Goal: Transaction & Acquisition: Purchase product/service

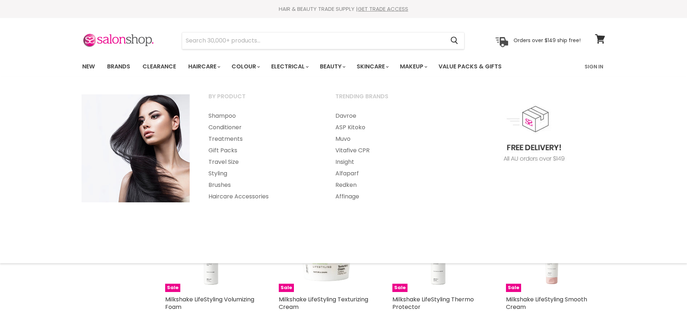
select select "created-descending"
click at [216, 117] on link "Shampoo" at bounding box center [261, 116] width 125 height 12
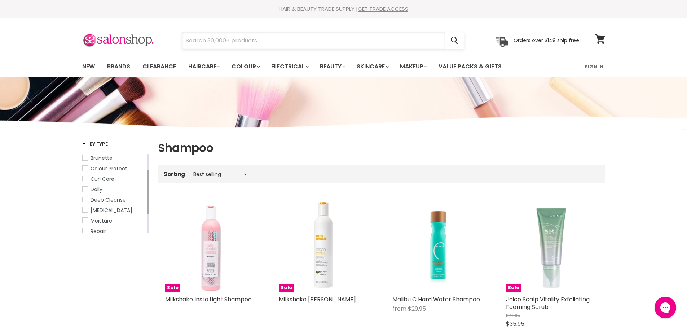
click at [213, 38] on input "Search" at bounding box center [313, 40] width 263 height 17
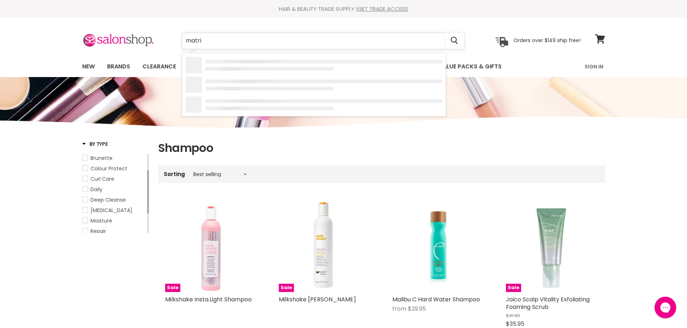
type input "matrix"
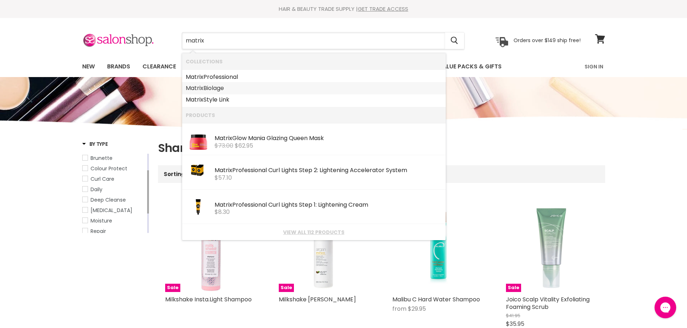
click at [196, 88] on b "Matrix" at bounding box center [195, 88] width 18 height 8
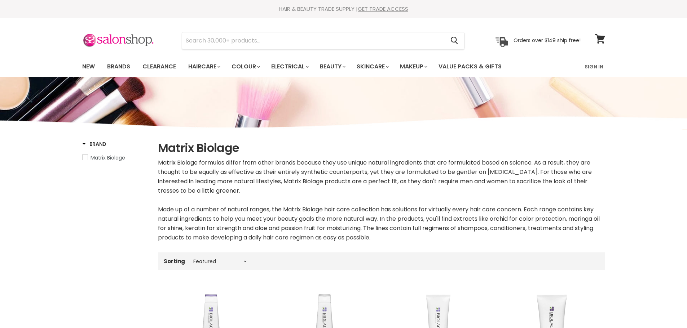
select select "manual"
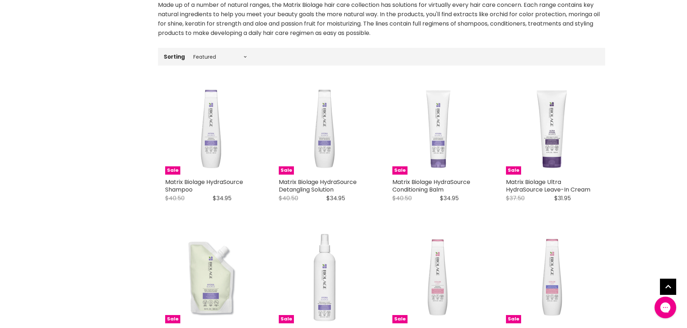
scroll to position [216, 0]
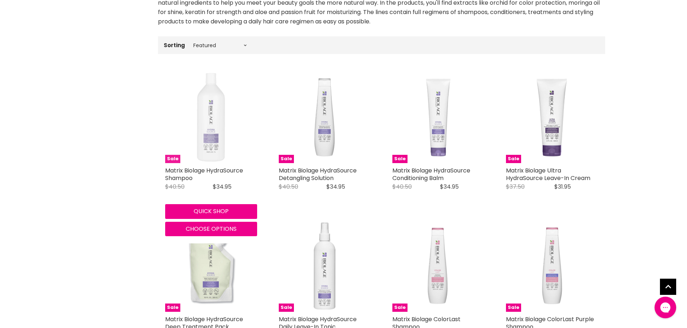
click at [212, 141] on img "Main content" at bounding box center [211, 117] width 92 height 92
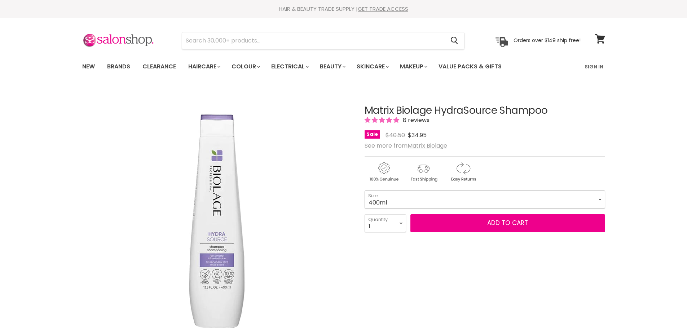
click at [599, 199] on select "400ml 1 Litre" at bounding box center [484, 200] width 240 height 18
click at [364, 191] on select "400ml 1 Litre" at bounding box center [484, 200] width 240 height 18
select select "1 Litre"
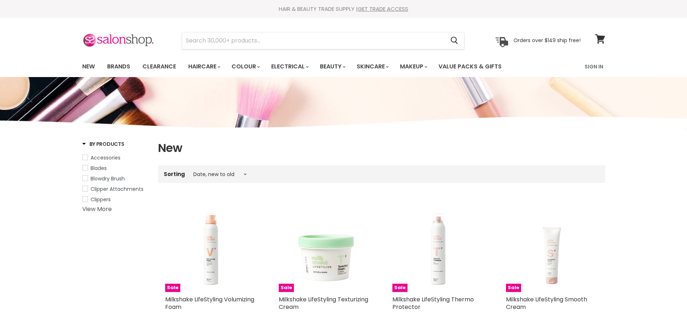
select select "created-descending"
click at [221, 39] on input "Search" at bounding box center [313, 40] width 263 height 17
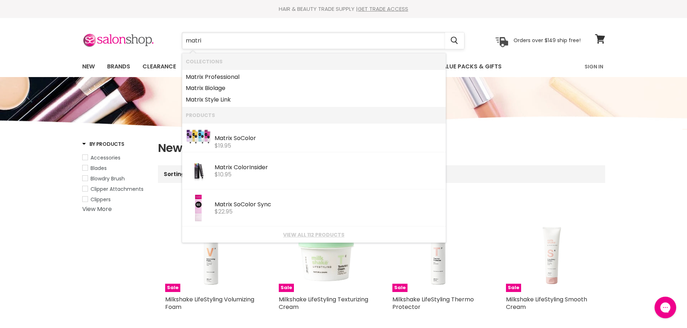
type input "matrix"
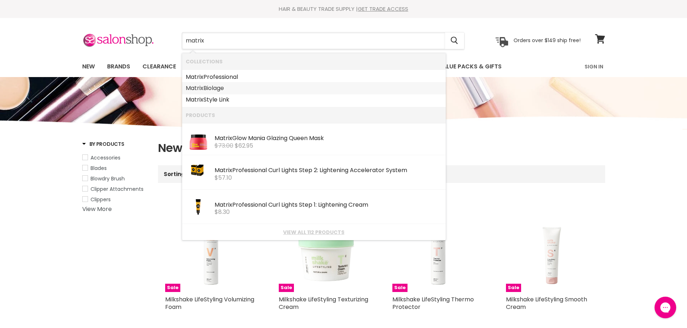
click at [211, 86] on link "Matrix Biolage" at bounding box center [314, 89] width 256 height 12
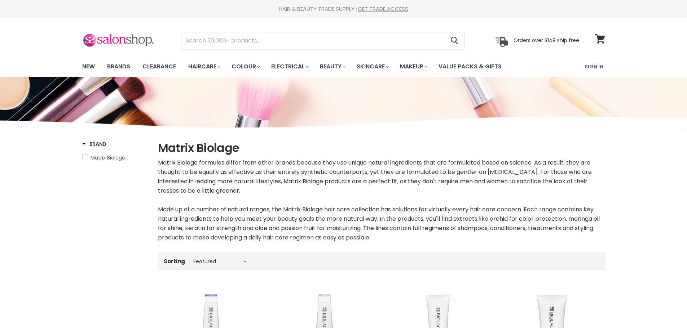
select select "manual"
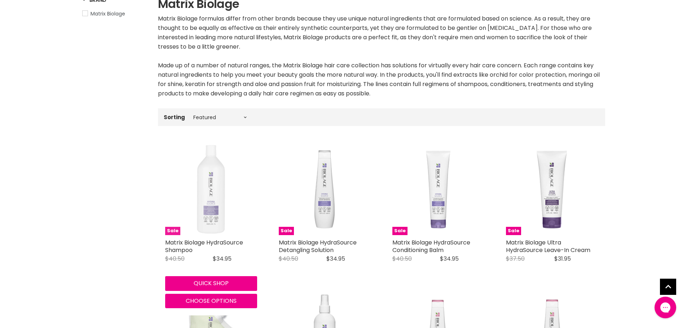
click at [213, 196] on img "Main content" at bounding box center [211, 189] width 92 height 92
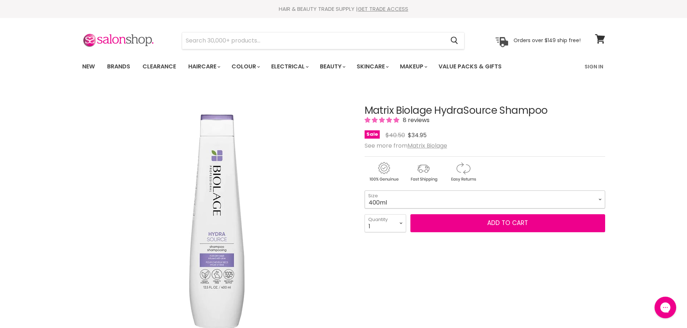
click at [600, 199] on select "400ml 1 Litre" at bounding box center [484, 200] width 240 height 18
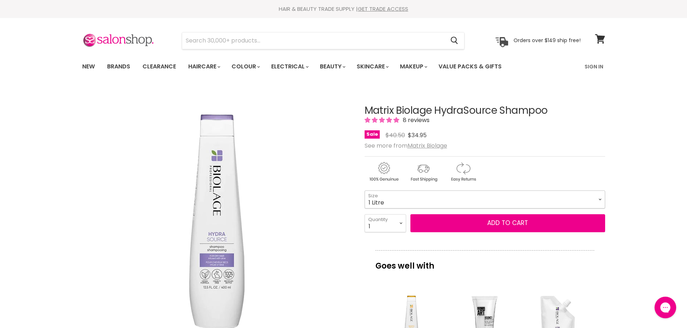
click at [364, 191] on select "400ml 1 Litre" at bounding box center [484, 200] width 240 height 18
select select "1 Litre"
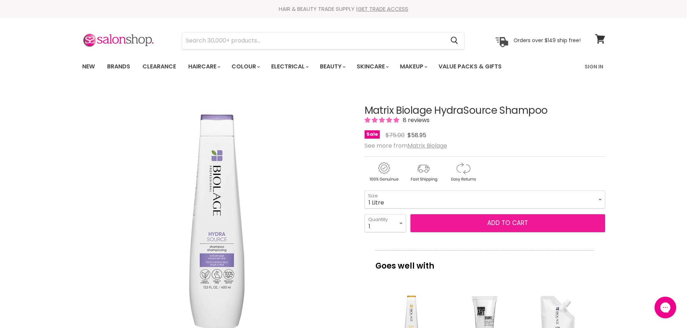
click at [511, 222] on button "Add to cart" at bounding box center [507, 223] width 195 height 18
click at [515, 223] on button "Add to cart" at bounding box center [507, 223] width 195 height 18
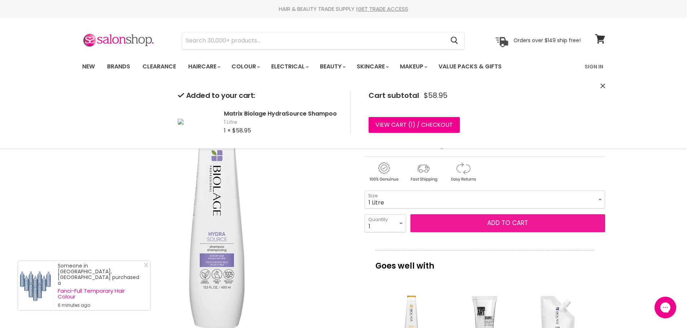
click at [439, 226] on button "Add to cart" at bounding box center [507, 223] width 195 height 18
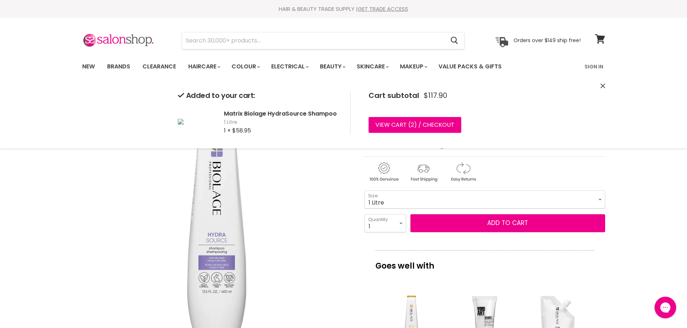
click at [312, 216] on img "Matrix Biolage HydraSource Shampoo image. Click or Scroll to Zoom." at bounding box center [216, 221] width 269 height 269
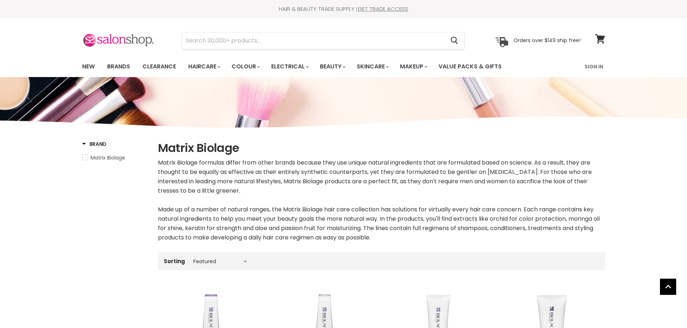
select select "manual"
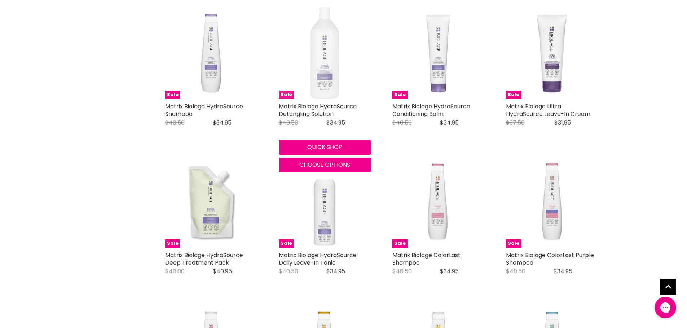
click at [325, 75] on img "Main content" at bounding box center [324, 53] width 29 height 92
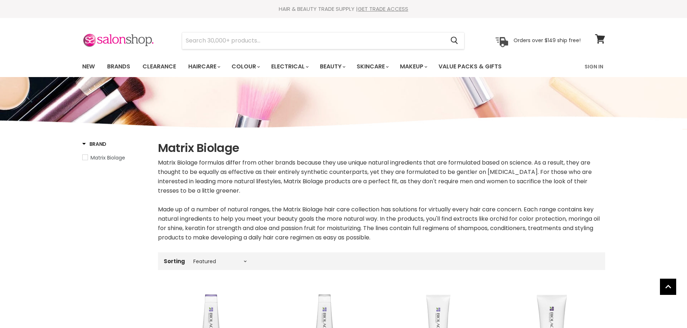
select select "manual"
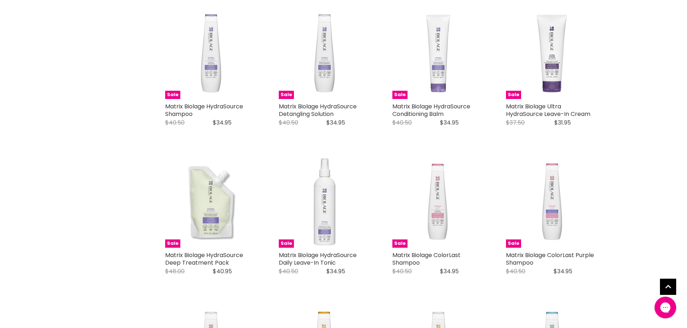
click at [460, 86] on img "Main content" at bounding box center [438, 53] width 92 height 90
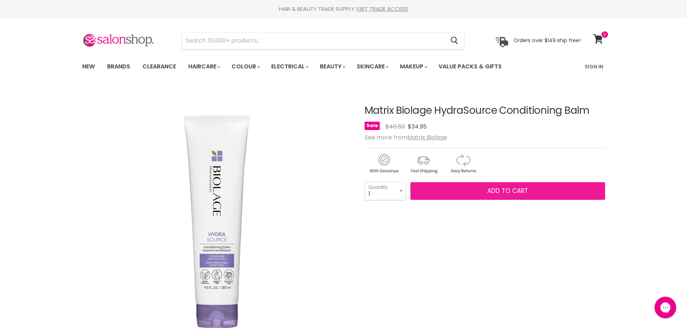
click at [510, 196] on button "Add to cart" at bounding box center [507, 191] width 195 height 18
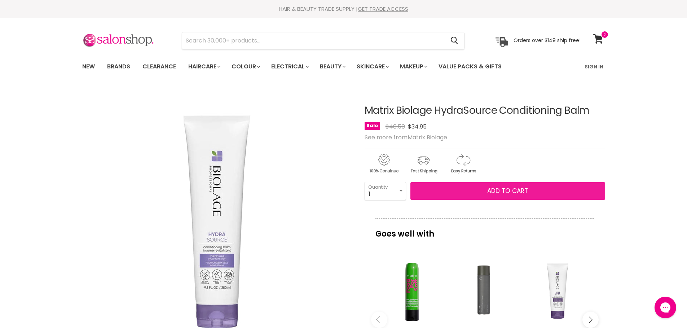
click at [496, 190] on span "Add to cart" at bounding box center [507, 191] width 41 height 9
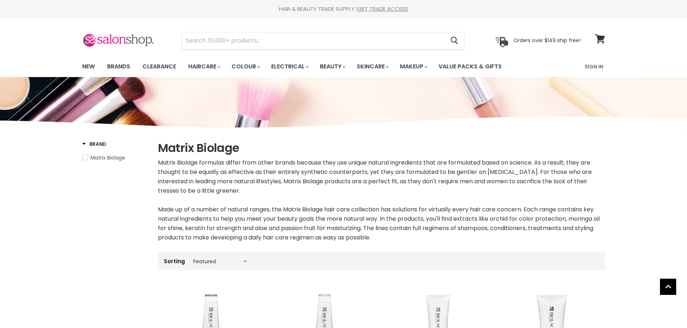
select select "manual"
click at [199, 38] on input "Search" at bounding box center [313, 40] width 263 height 17
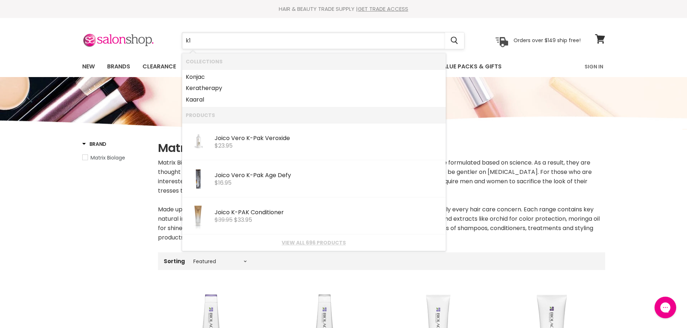
type input "k18"
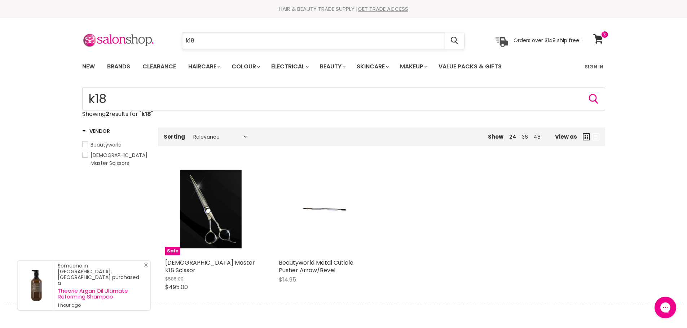
click at [195, 38] on input "k18" at bounding box center [313, 40] width 263 height 17
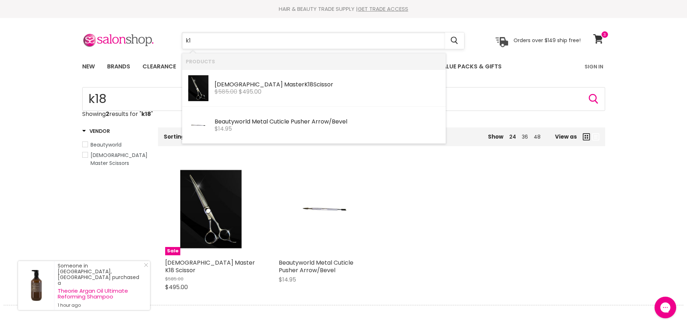
type input "k"
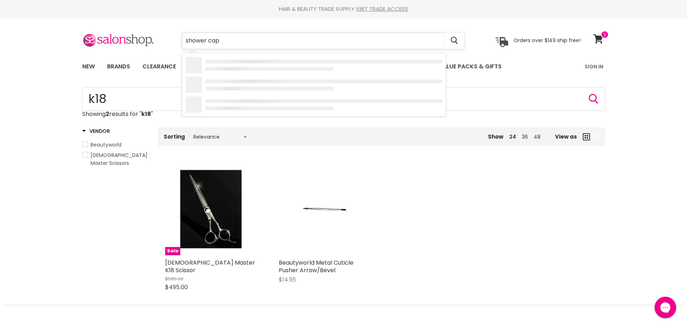
type input "shower caps"
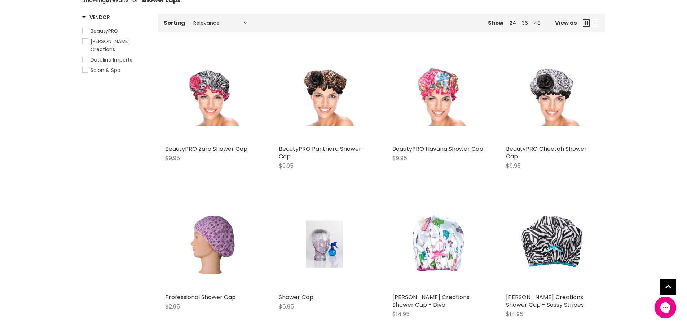
scroll to position [108, 0]
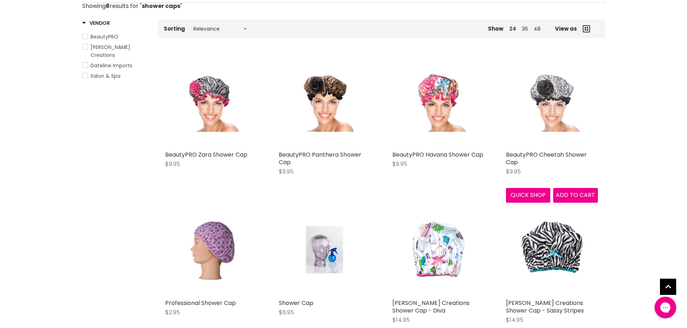
click at [553, 99] on img "Main content" at bounding box center [551, 102] width 61 height 92
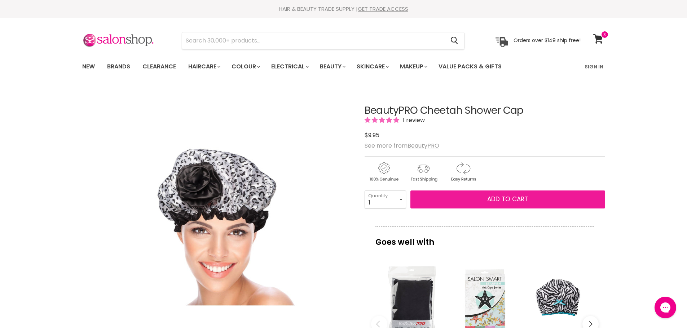
click at [508, 196] on span "Add to cart" at bounding box center [507, 199] width 41 height 9
click at [507, 201] on span "Add to cart" at bounding box center [507, 199] width 41 height 9
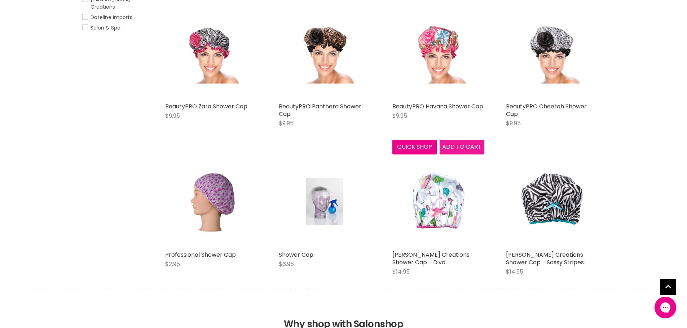
click at [457, 151] on button "Add to cart" at bounding box center [461, 147] width 45 height 14
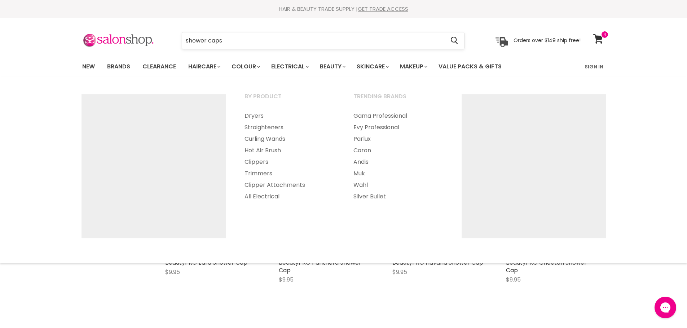
click at [226, 36] on input "shower caps" at bounding box center [313, 40] width 263 height 17
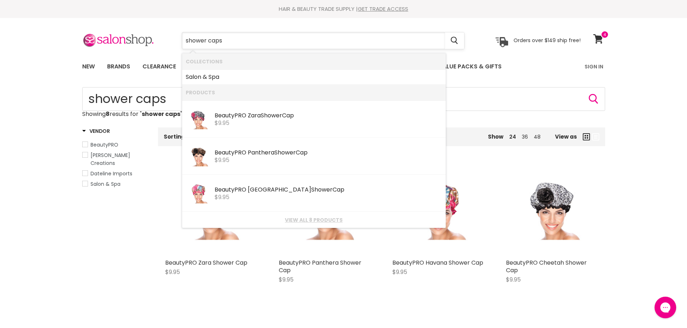
click at [224, 35] on input "shower caps" at bounding box center [313, 40] width 263 height 17
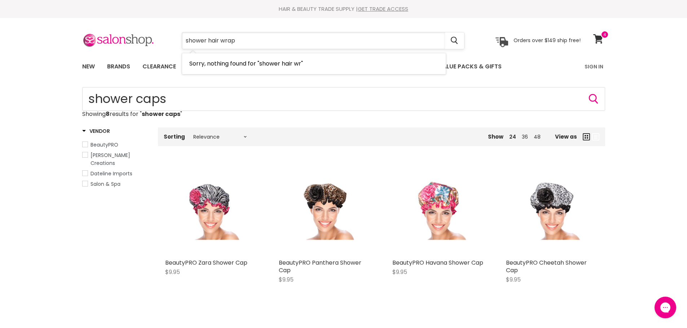
type input "shower hair wraps"
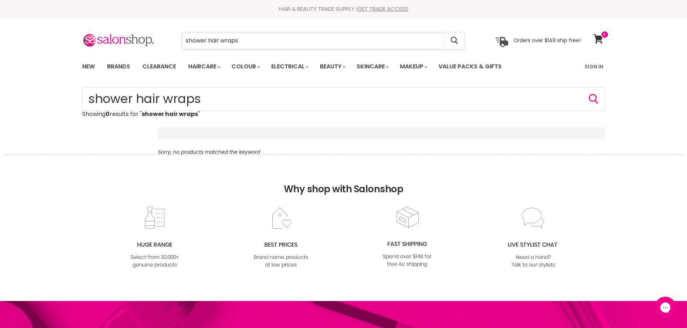
click at [240, 37] on input "shower hair wraps" at bounding box center [313, 40] width 263 height 17
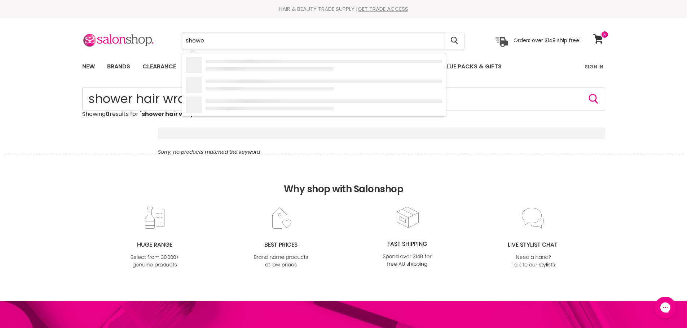
type input "shower"
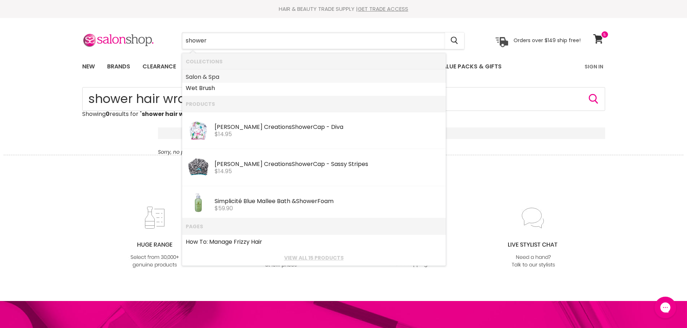
click at [211, 77] on link "Salon & Spa" at bounding box center [314, 77] width 256 height 12
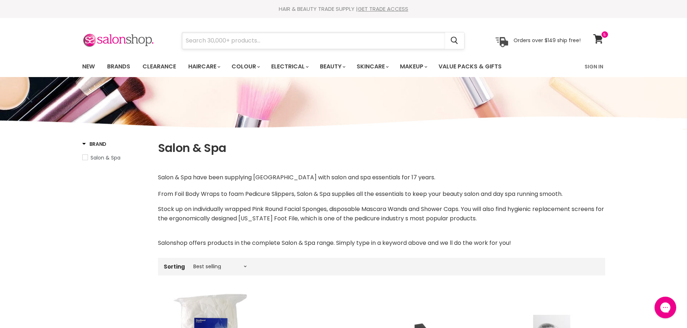
click at [230, 42] on input "Search" at bounding box center [313, 40] width 263 height 17
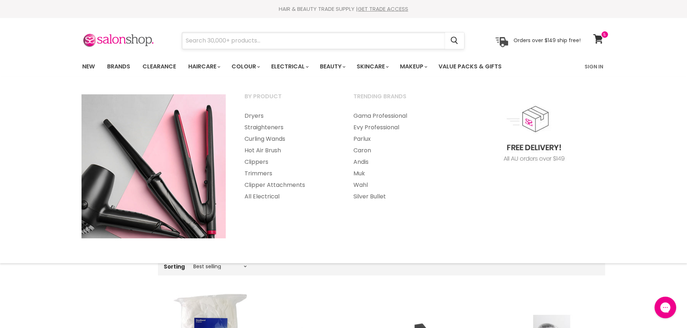
click at [218, 39] on input "Search" at bounding box center [313, 40] width 263 height 17
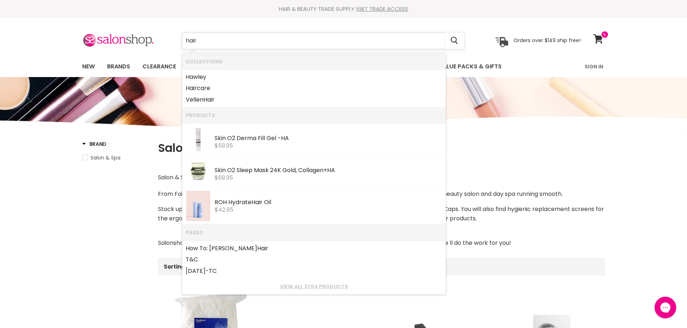
type input "hair"
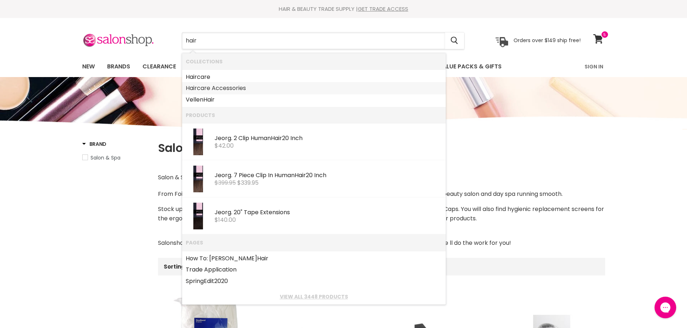
click at [227, 87] on link "Hair care Accessories" at bounding box center [314, 89] width 256 height 12
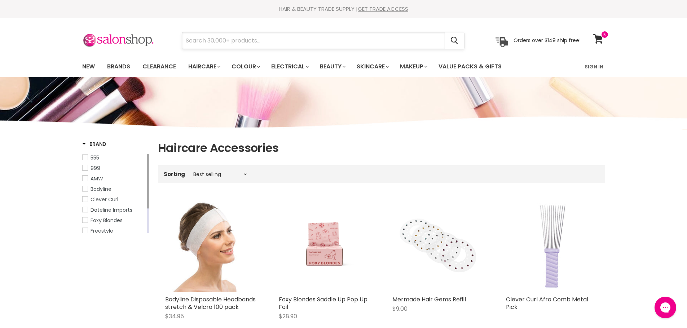
click at [224, 42] on input "Search" at bounding box center [313, 40] width 263 height 17
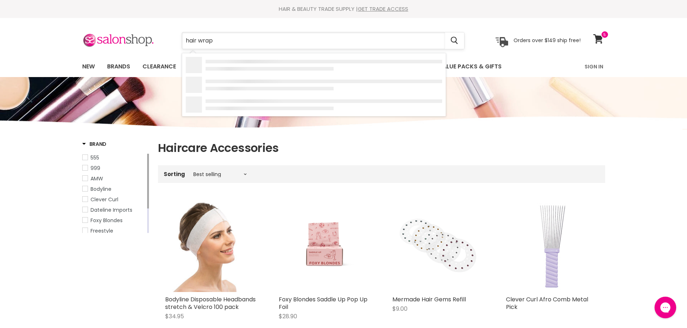
type input "hair wraps"
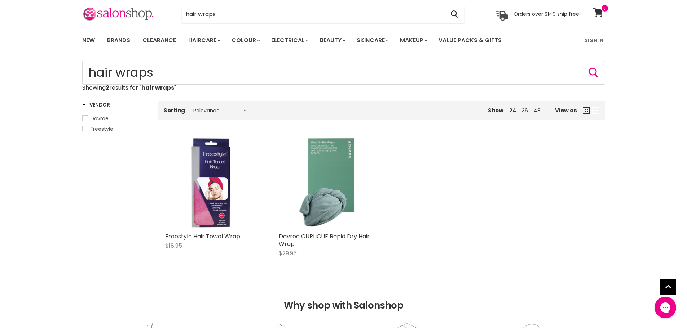
scroll to position [72, 0]
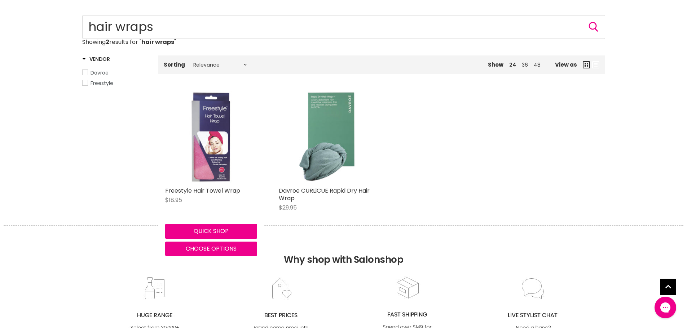
click at [219, 140] on img "Main content" at bounding box center [210, 138] width 61 height 92
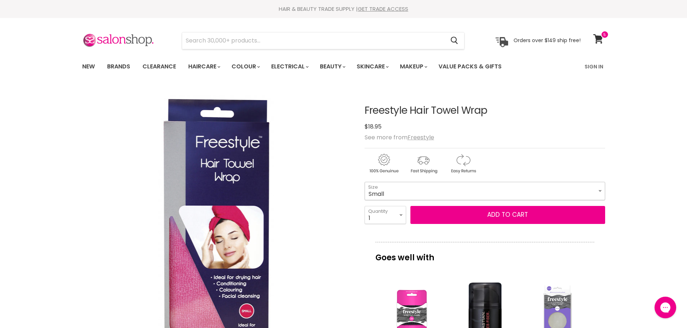
click at [599, 191] on select "Small Large" at bounding box center [484, 191] width 240 height 18
click at [380, 196] on select "Small Large" at bounding box center [484, 191] width 240 height 18
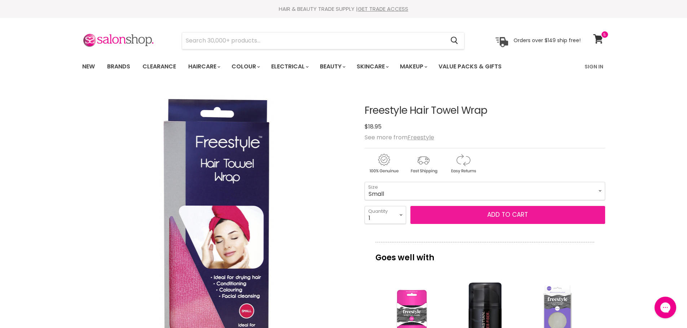
click at [501, 216] on span "Add to cart" at bounding box center [507, 214] width 41 height 9
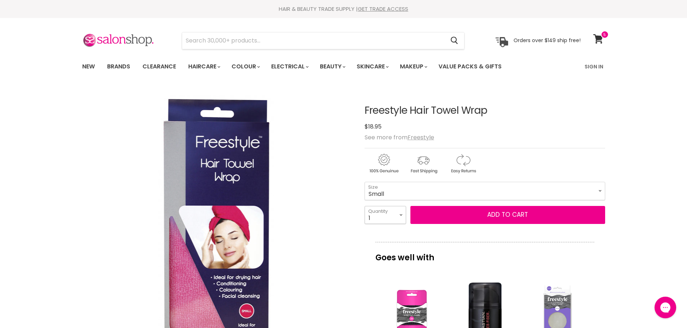
click at [401, 215] on select "1 2 3 4 5 6 7 8 9 10+" at bounding box center [384, 215] width 41 height 18
select select "2"
click at [364, 206] on select "1 2 3 4 5 6 7 8 9 10+" at bounding box center [384, 215] width 41 height 18
type input "2"
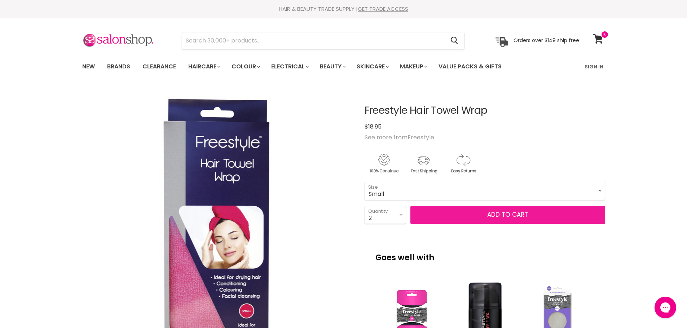
click at [505, 216] on span "Add to cart" at bounding box center [507, 214] width 41 height 9
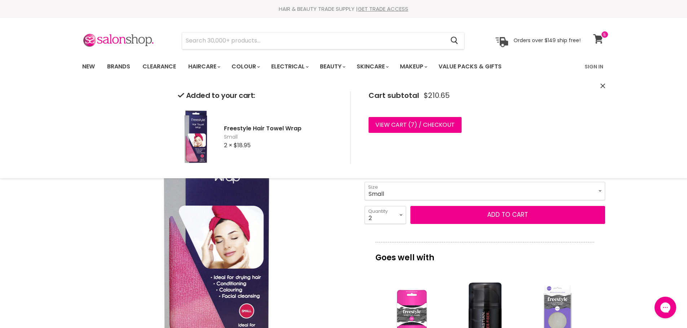
click at [599, 39] on icon at bounding box center [598, 38] width 10 height 9
